Goal: Transaction & Acquisition: Book appointment/travel/reservation

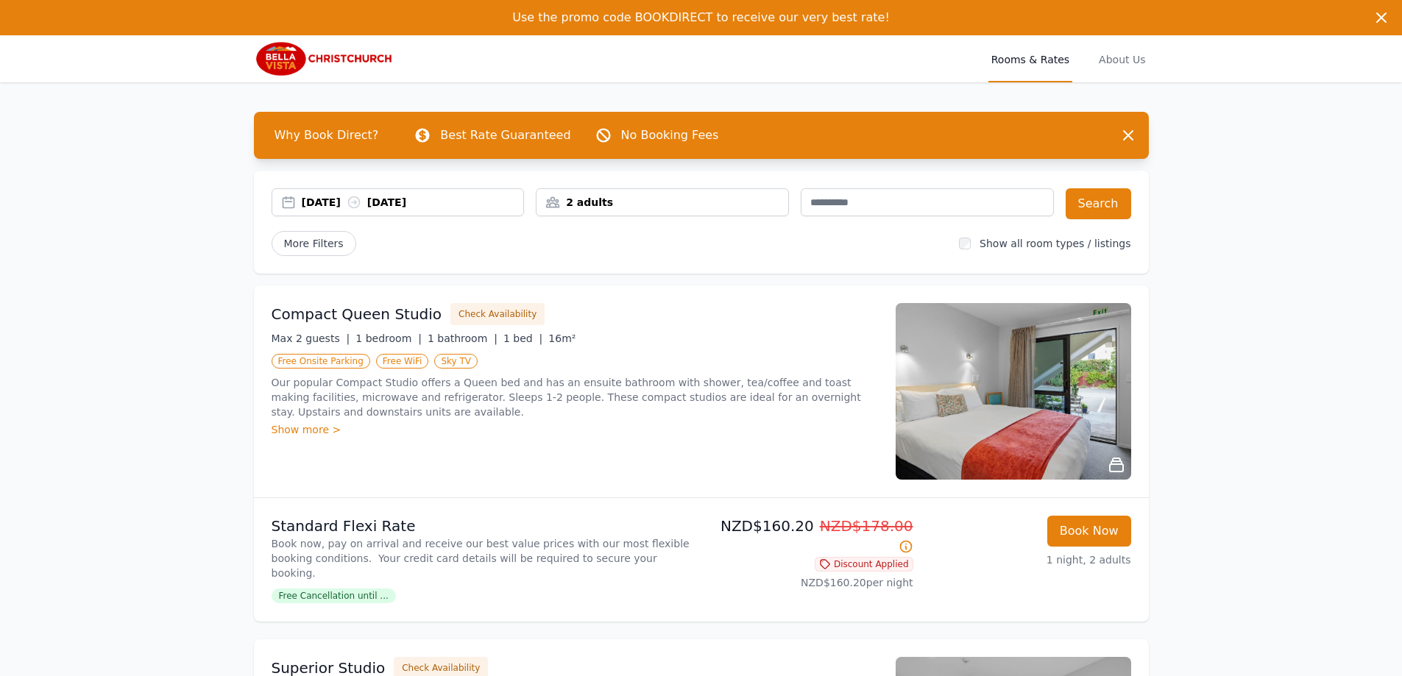
click at [457, 202] on div "[DATE] [DATE]" at bounding box center [413, 202] width 222 height 15
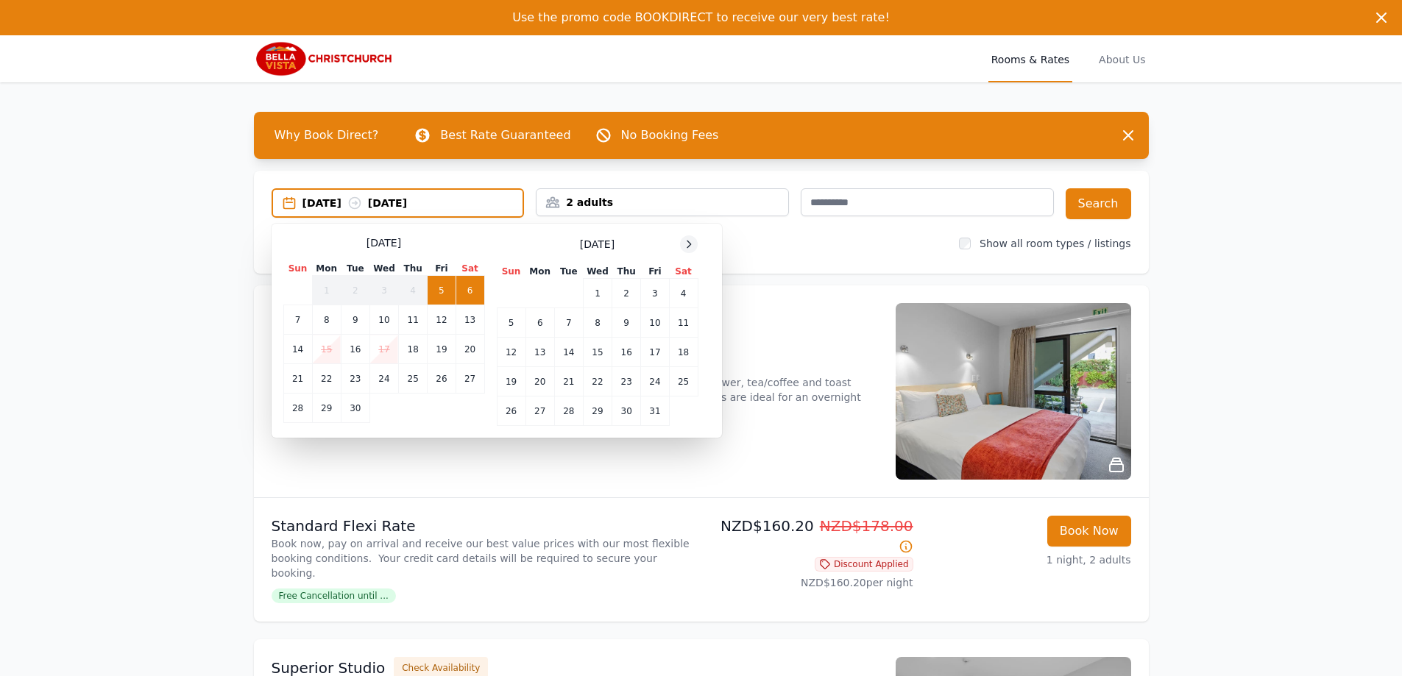
click at [688, 246] on icon at bounding box center [689, 244] width 12 height 12
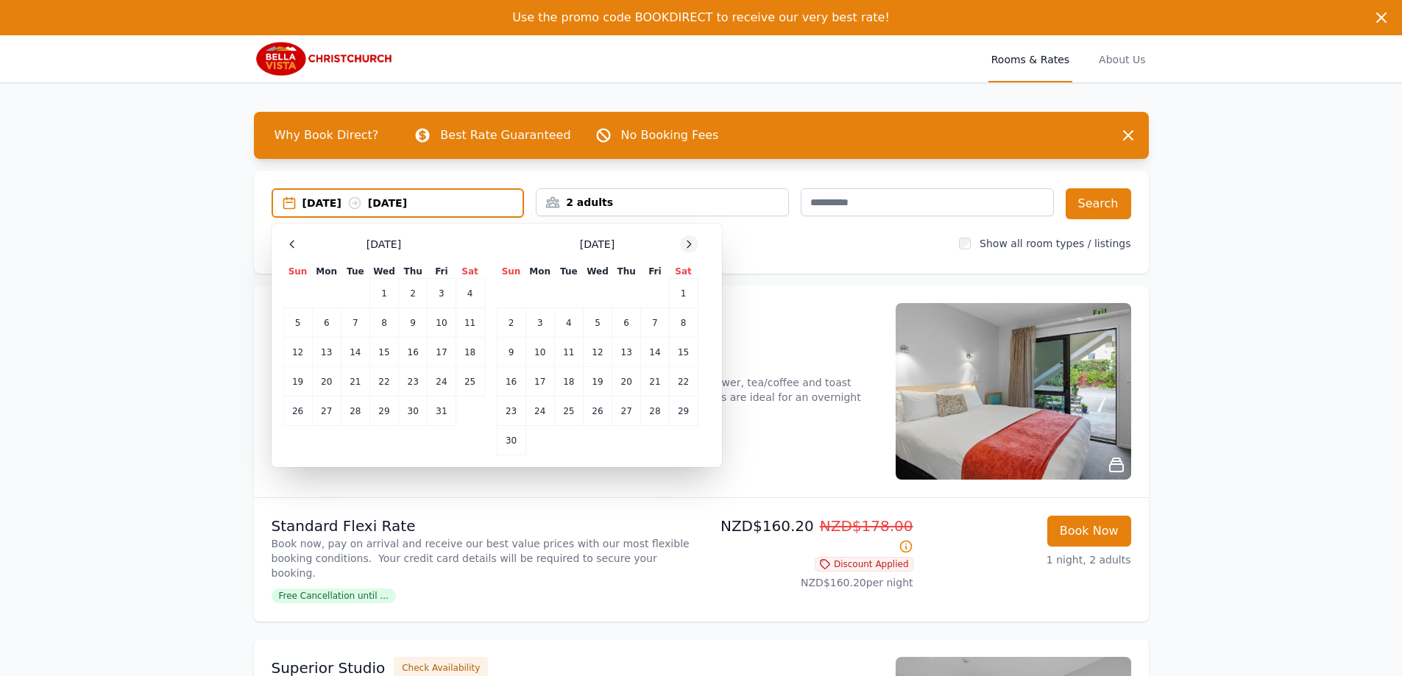
click at [688, 246] on icon at bounding box center [689, 244] width 12 height 12
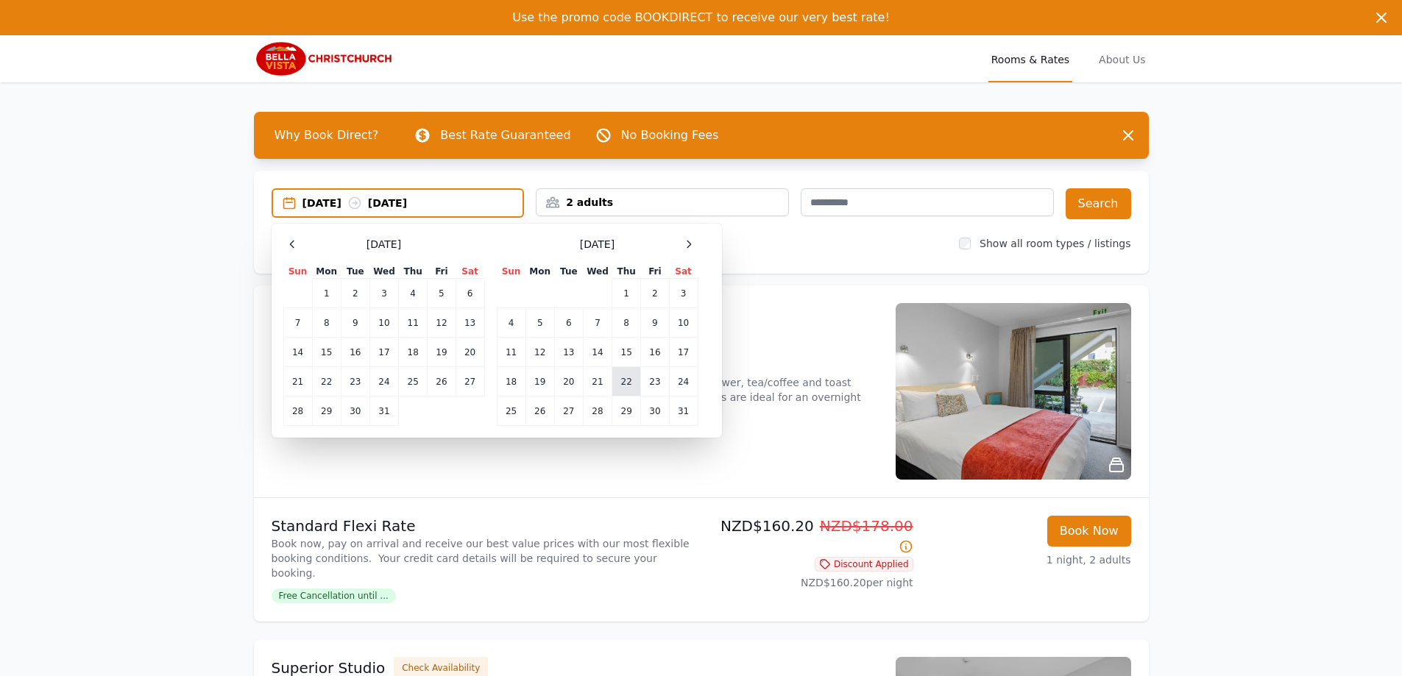
click at [625, 377] on td "22" at bounding box center [626, 381] width 29 height 29
click at [655, 377] on td "23" at bounding box center [655, 381] width 28 height 29
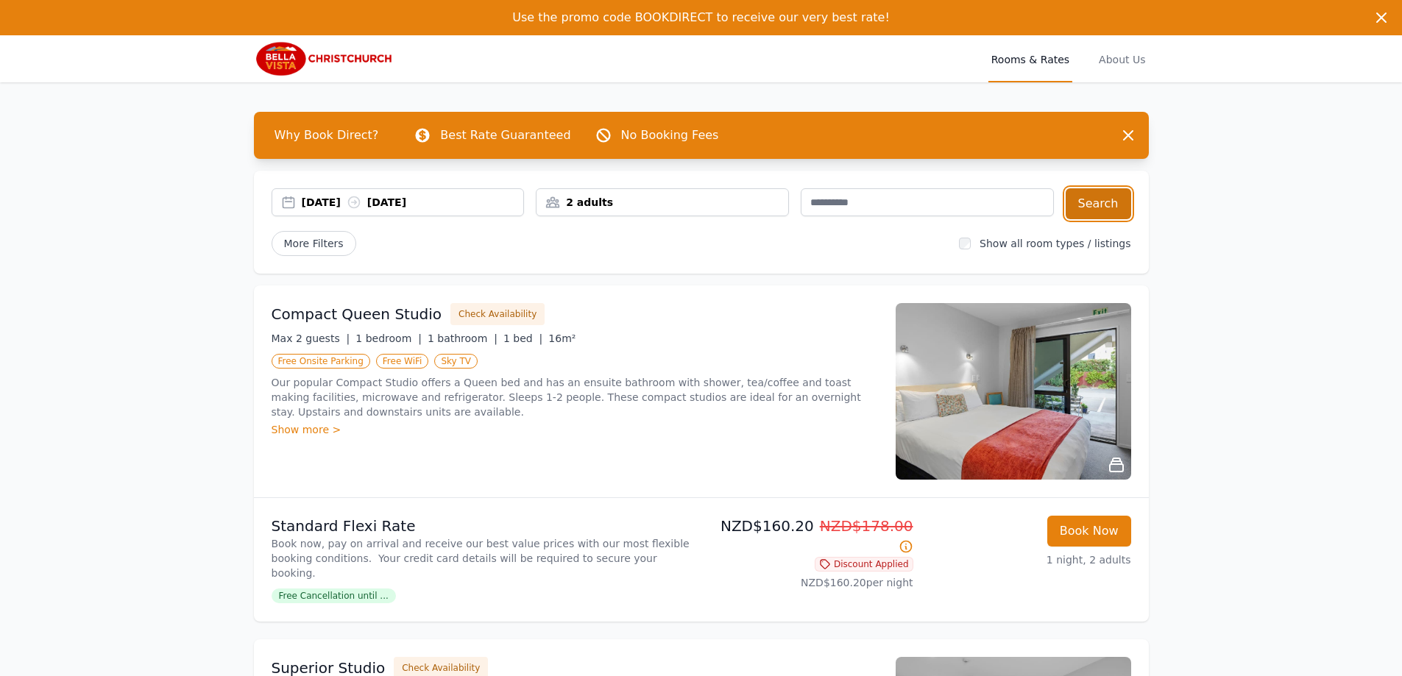
click at [1105, 209] on button "Search" at bounding box center [1097, 203] width 65 height 31
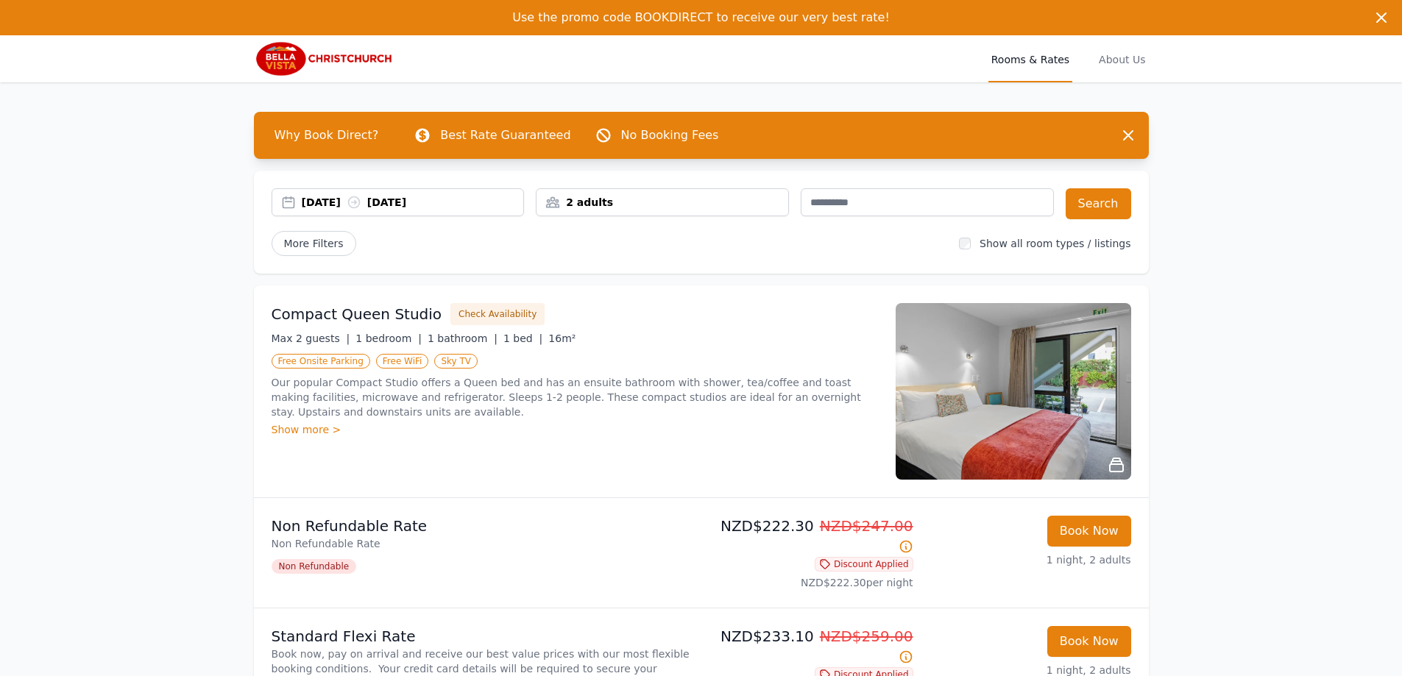
click at [455, 209] on div "[DATE] [DATE]" at bounding box center [413, 202] width 222 height 15
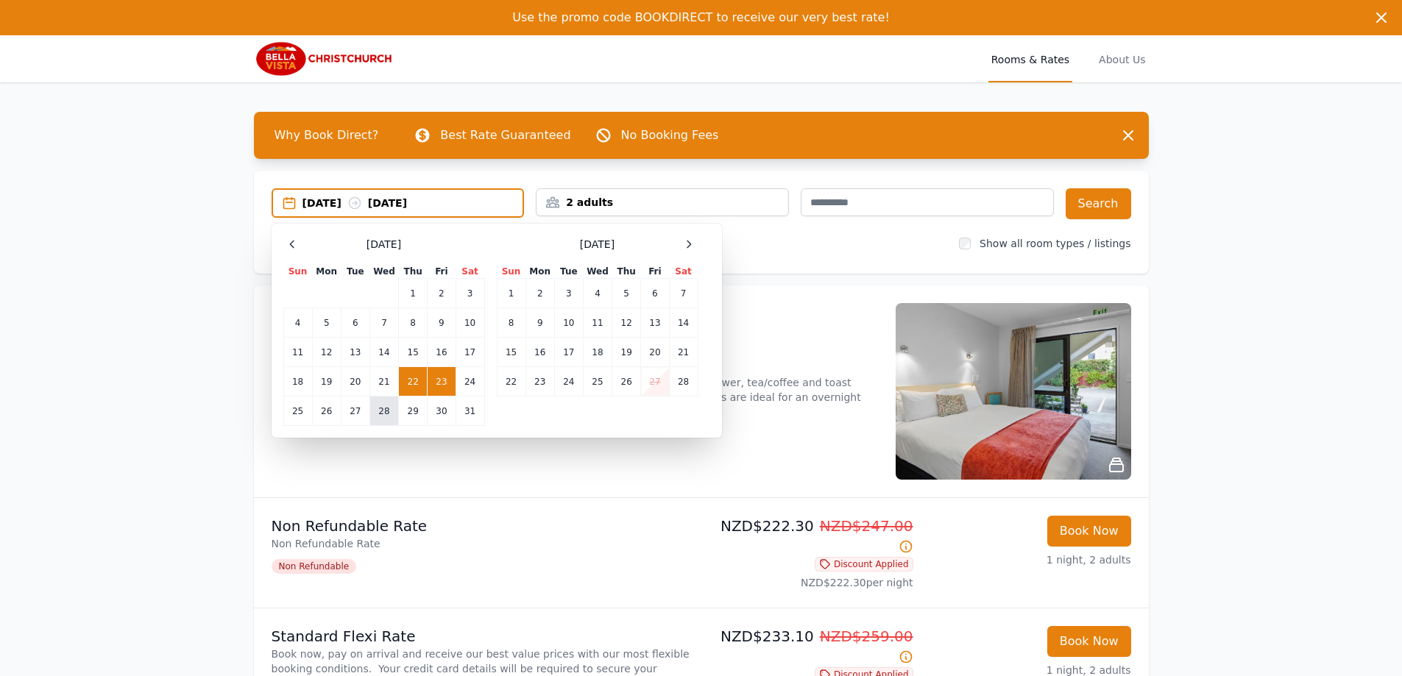
click at [388, 409] on td "28" at bounding box center [383, 411] width 29 height 29
click at [421, 409] on td "29" at bounding box center [413, 411] width 29 height 29
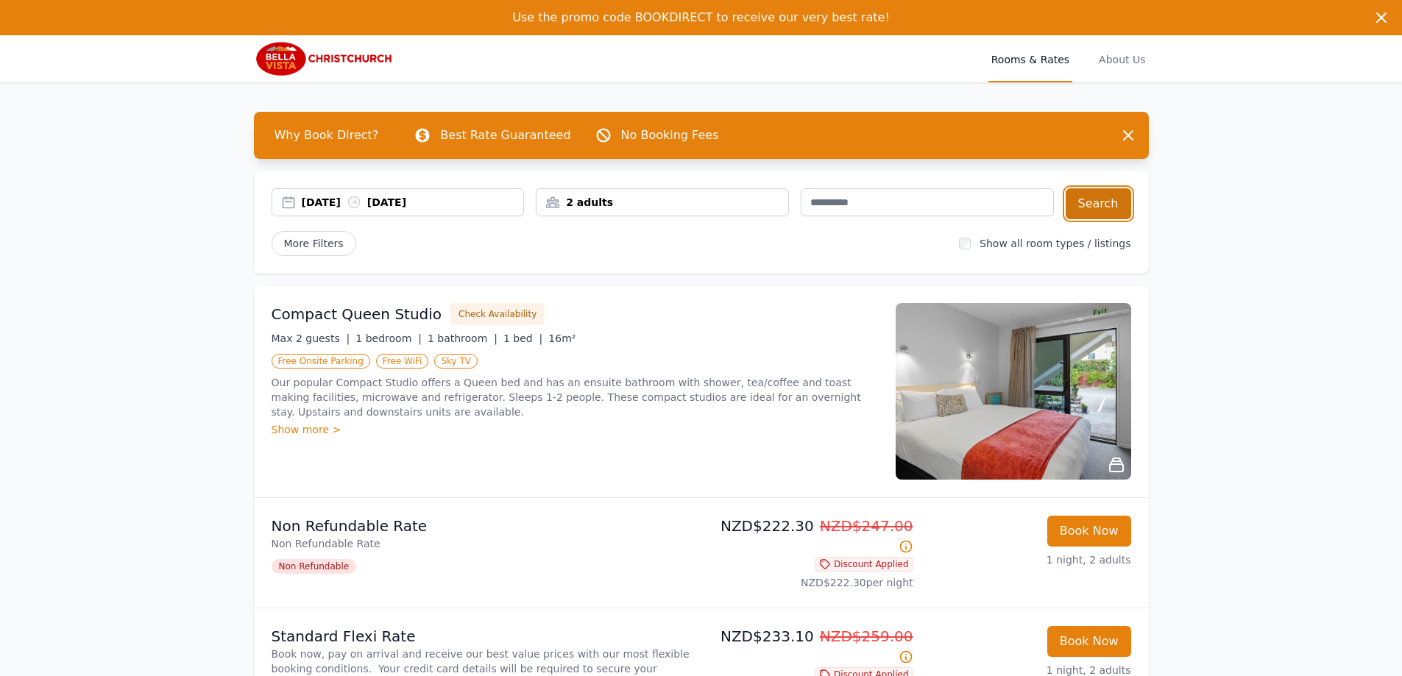
click at [1100, 207] on button "Search" at bounding box center [1097, 203] width 65 height 31
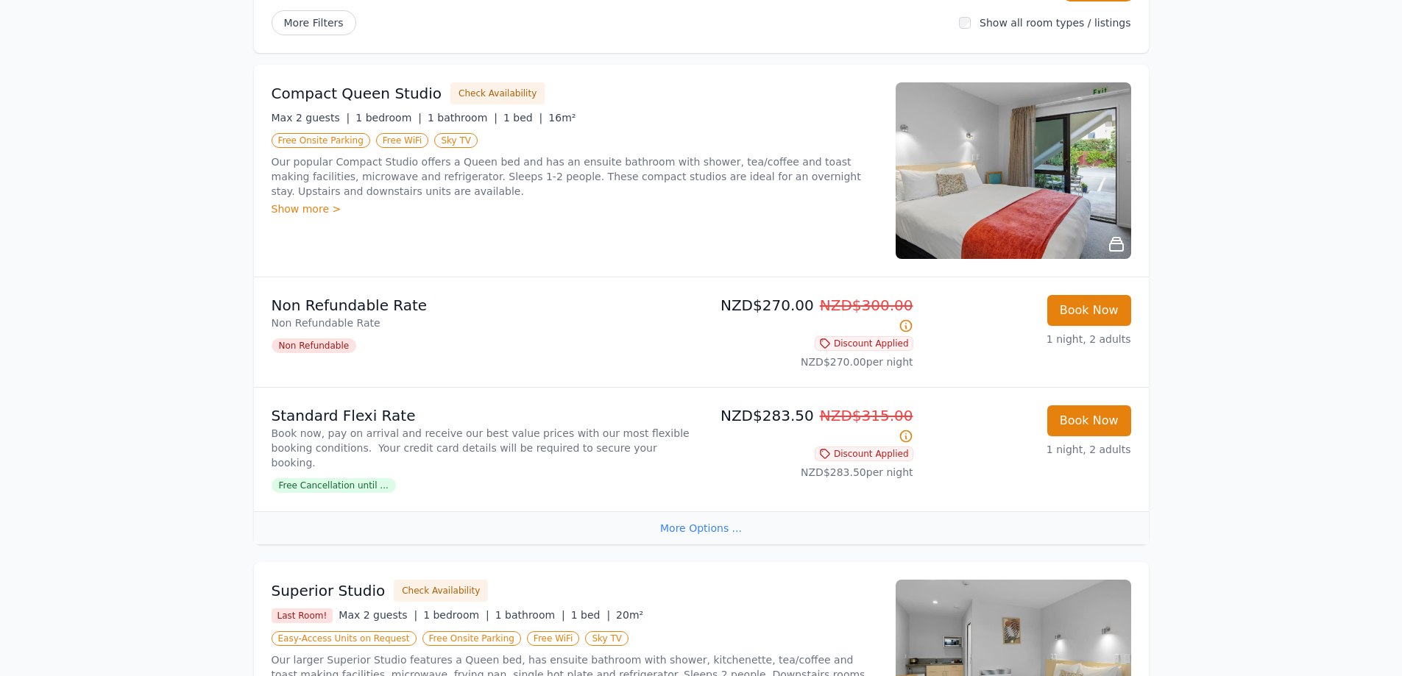
scroll to position [147, 0]
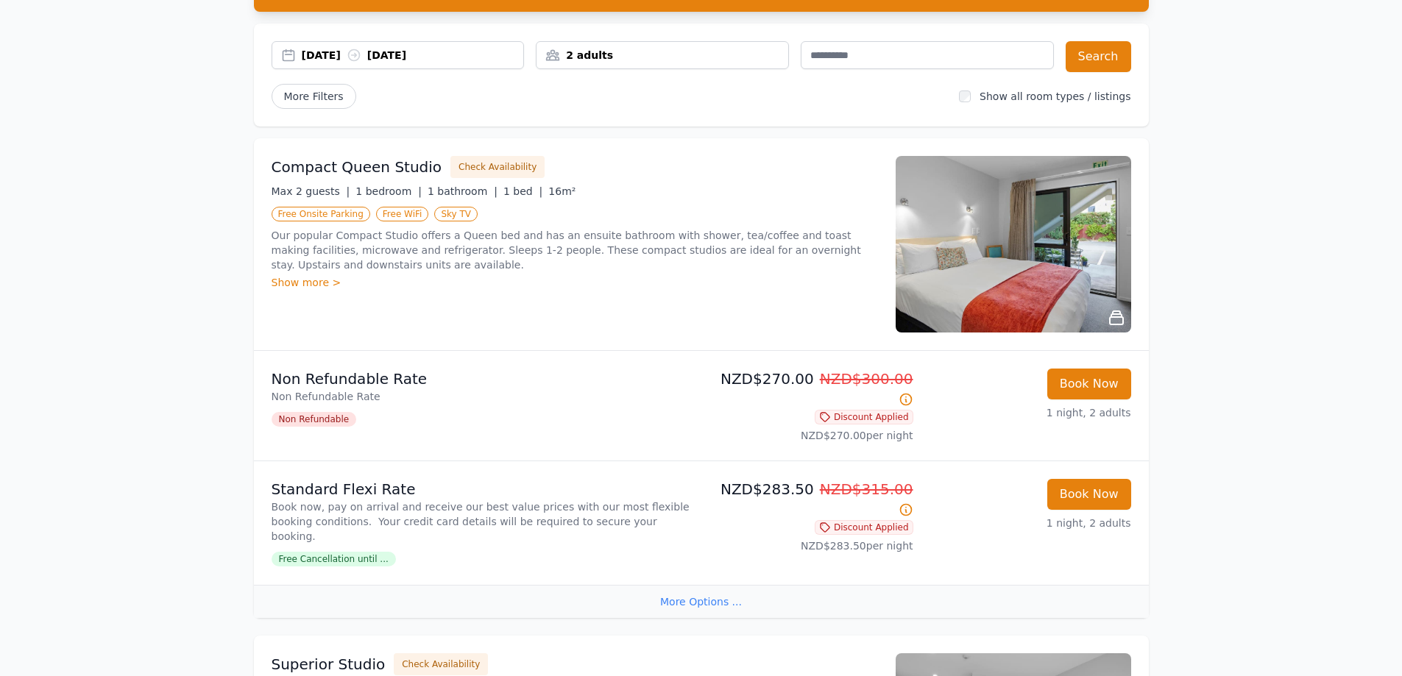
drag, startPoint x: 1316, startPoint y: 143, endPoint x: 1004, endPoint y: 37, distance: 329.7
